Goal: Task Accomplishment & Management: Manage account settings

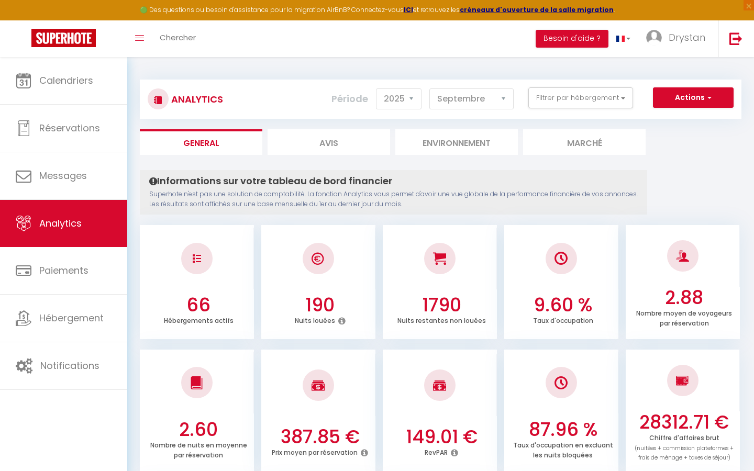
select select "2025"
select select "9"
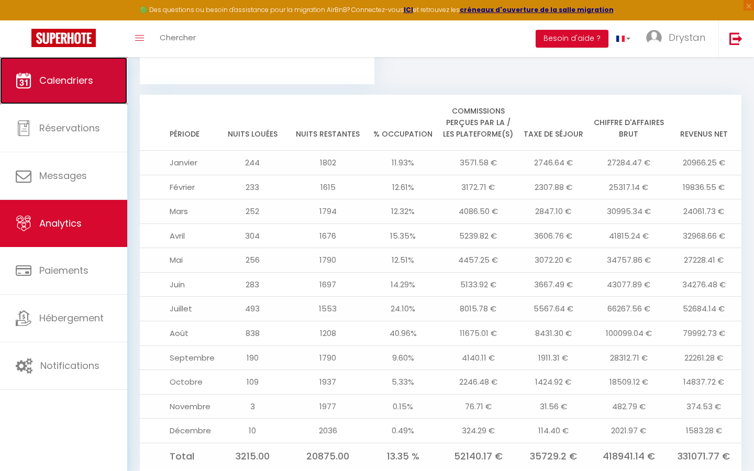
click at [95, 73] on link "Calendriers" at bounding box center [63, 80] width 127 height 47
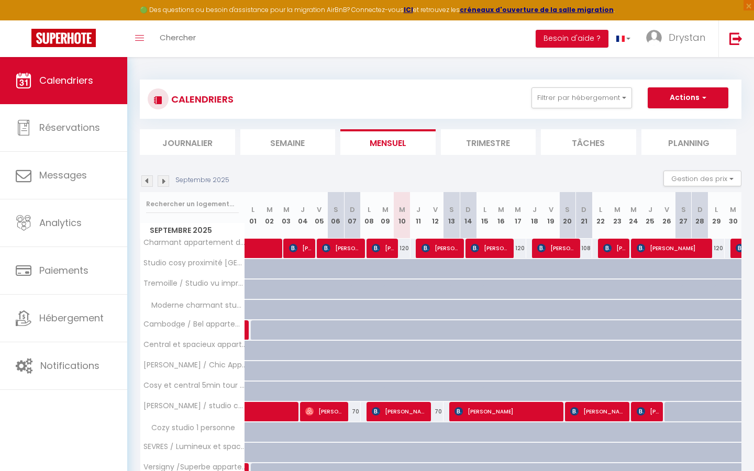
click at [159, 181] on img at bounding box center [164, 181] width 12 height 12
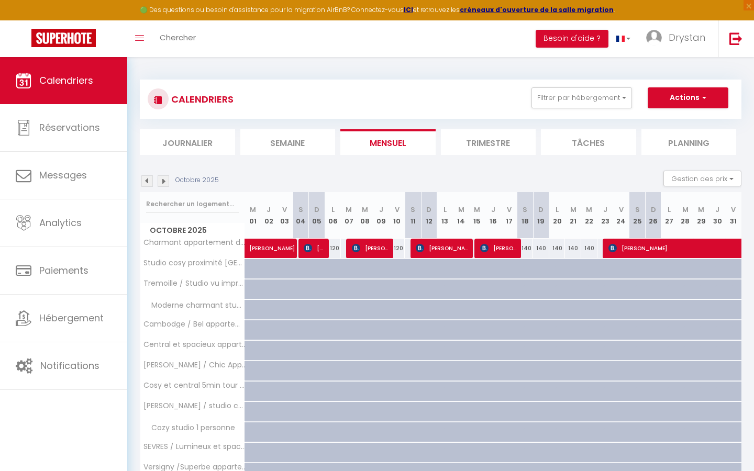
scroll to position [245, 0]
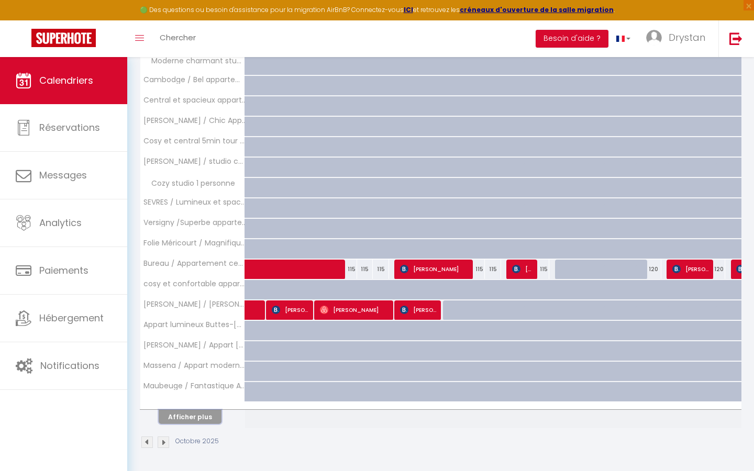
click at [204, 412] on button "Afficher plus" at bounding box center [190, 417] width 63 height 14
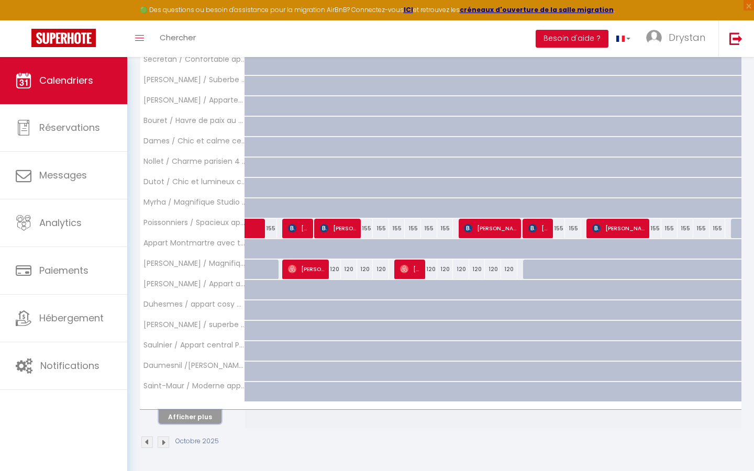
click at [204, 413] on button "Afficher plus" at bounding box center [190, 417] width 63 height 14
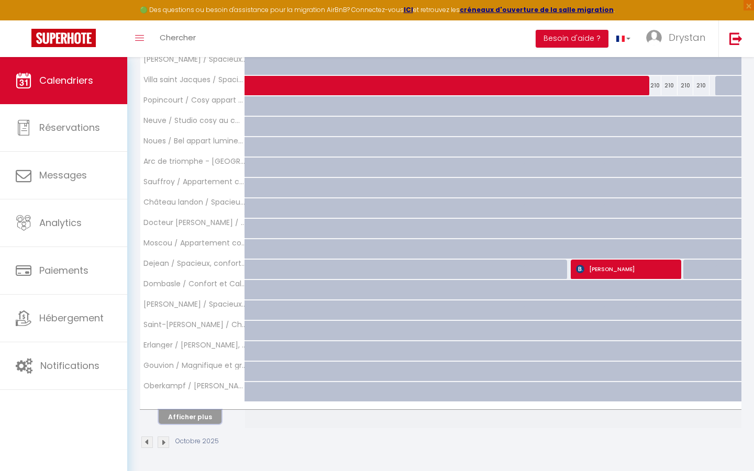
click at [205, 414] on button "Afficher plus" at bounding box center [190, 417] width 63 height 14
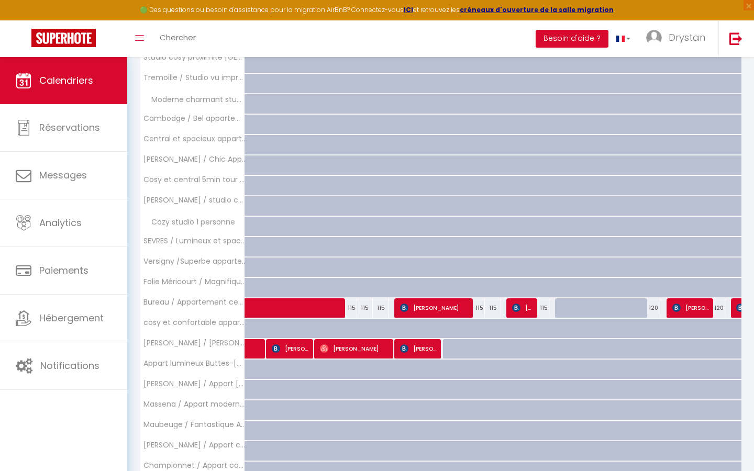
scroll to position [185, 0]
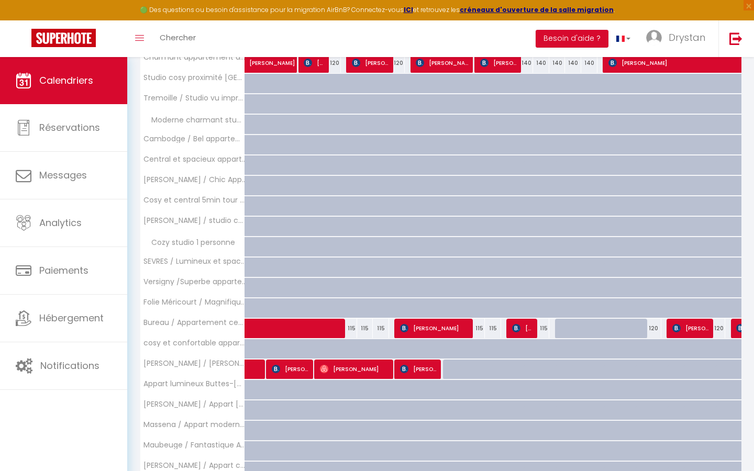
click at [643, 327] on div at bounding box center [643, 335] width 16 height 20
type input "150"
type input "[PERSON_NAME] 25 Octobre 2025"
type input "Dim 26 Octobre 2025"
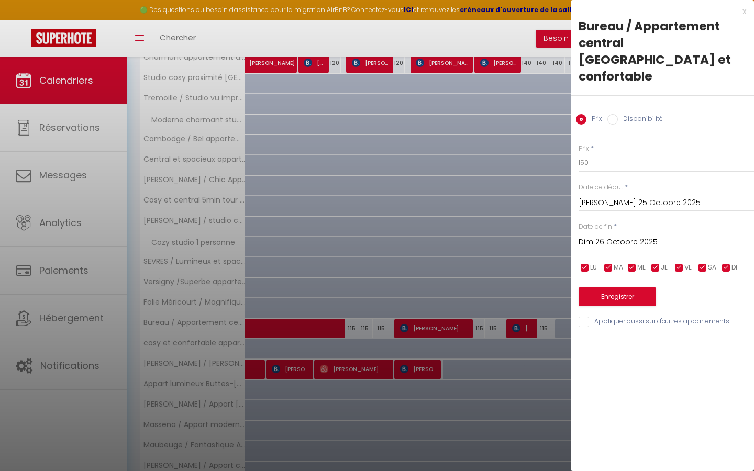
click at [610, 131] on div "Prix * 150 Statut * Disponible Indisponible Date de début * [PERSON_NAME] 25 Oc…" at bounding box center [662, 230] width 183 height 198
click at [624, 114] on label "Disponibilité" at bounding box center [640, 120] width 45 height 12
click at [618, 114] on input "Disponibilité" at bounding box center [612, 119] width 10 height 10
radio input "true"
radio input "false"
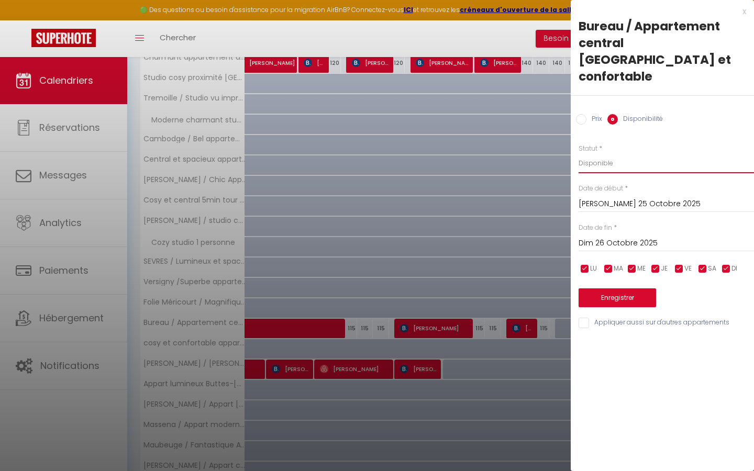
click at [618, 153] on select "Disponible Indisponible" at bounding box center [666, 163] width 175 height 20
click at [579, 153] on select "Disponible Indisponible" at bounding box center [666, 163] width 175 height 20
click at [625, 289] on button "Enregistrer" at bounding box center [617, 298] width 77 height 19
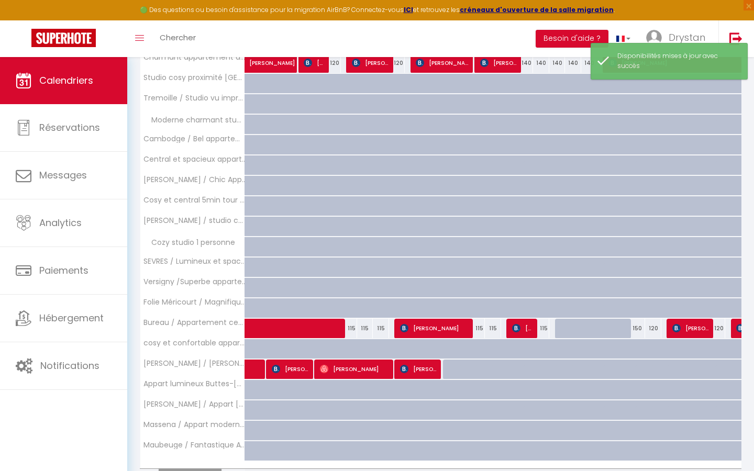
click at [639, 329] on div "150" at bounding box center [637, 328] width 16 height 19
select select "1"
type input "[PERSON_NAME] 25 Octobre 2025"
type input "Dim 26 Octobre 2025"
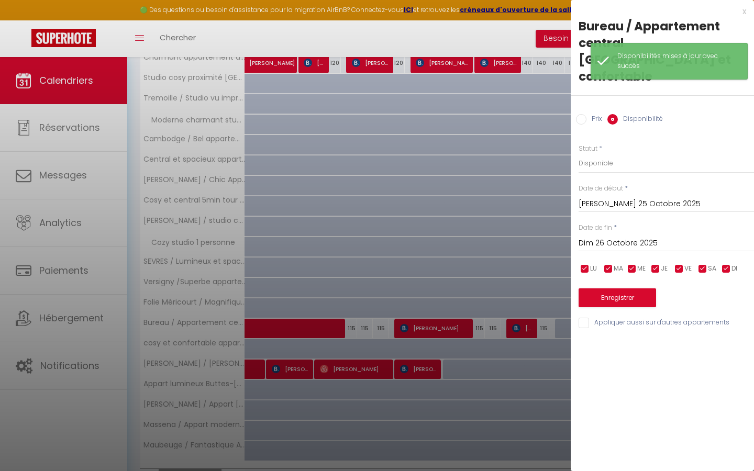
click at [465, 186] on div at bounding box center [377, 235] width 754 height 471
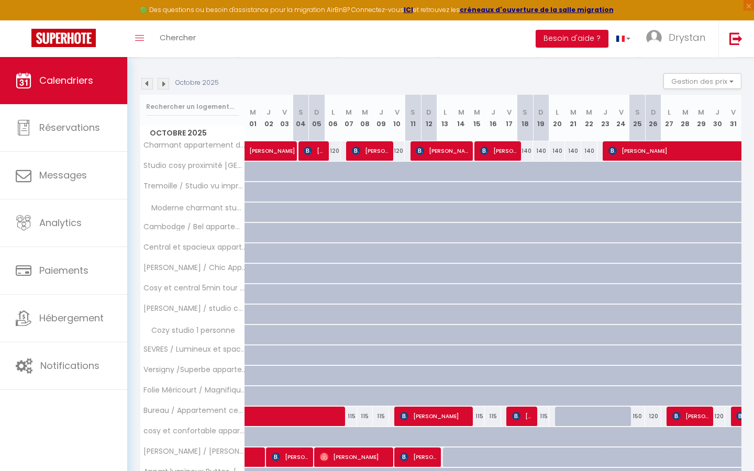
scroll to position [0, 0]
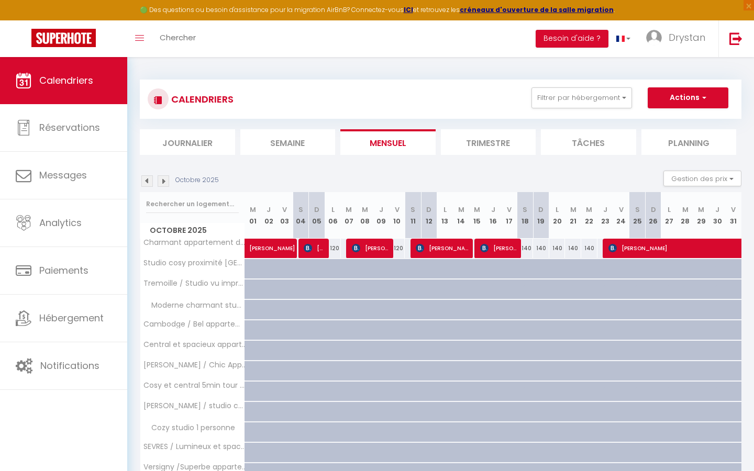
click at [166, 183] on img at bounding box center [164, 181] width 12 height 12
